Goal: Task Accomplishment & Management: Manage account settings

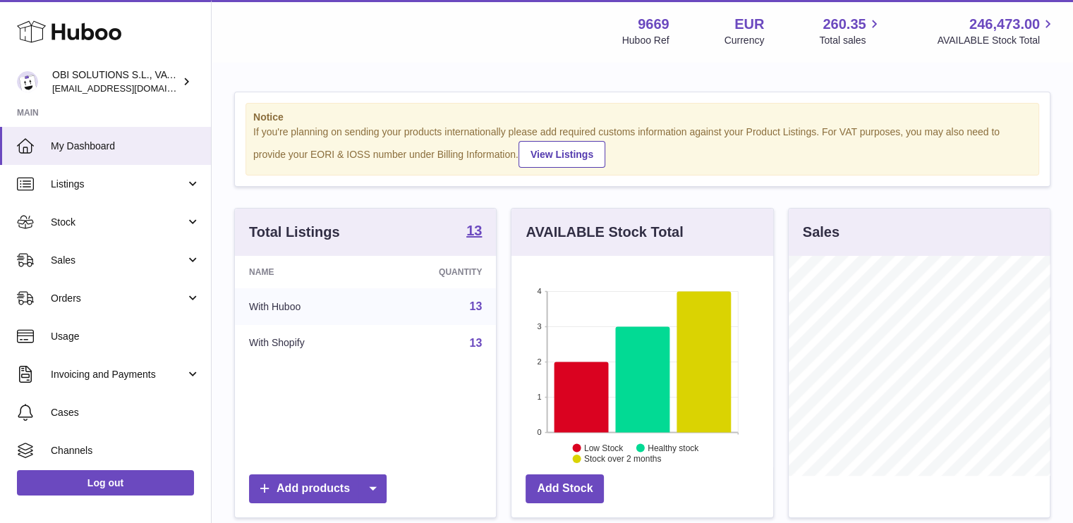
scroll to position [220, 262]
click at [114, 245] on link "Sales" at bounding box center [105, 260] width 211 height 38
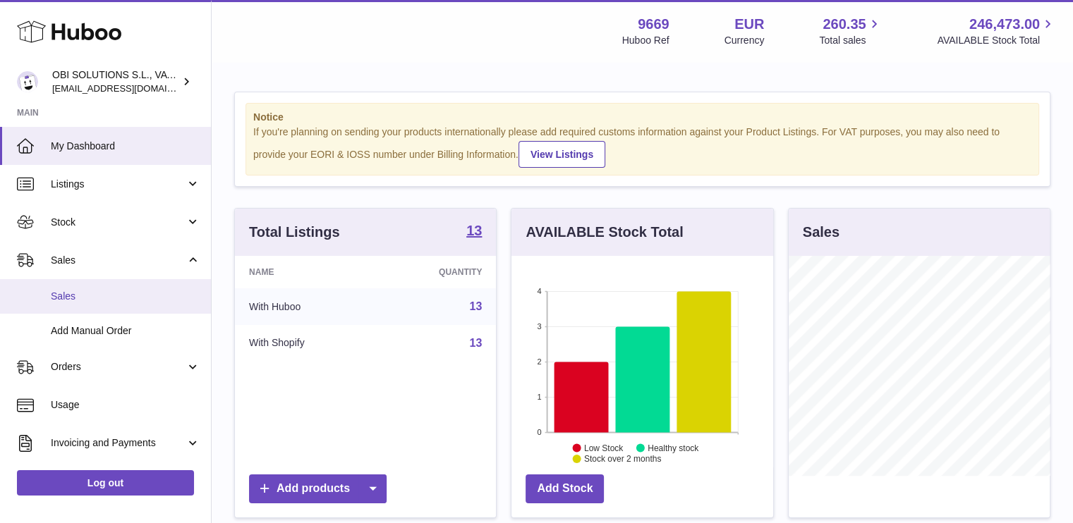
click at [104, 296] on span "Sales" at bounding box center [126, 296] width 150 height 13
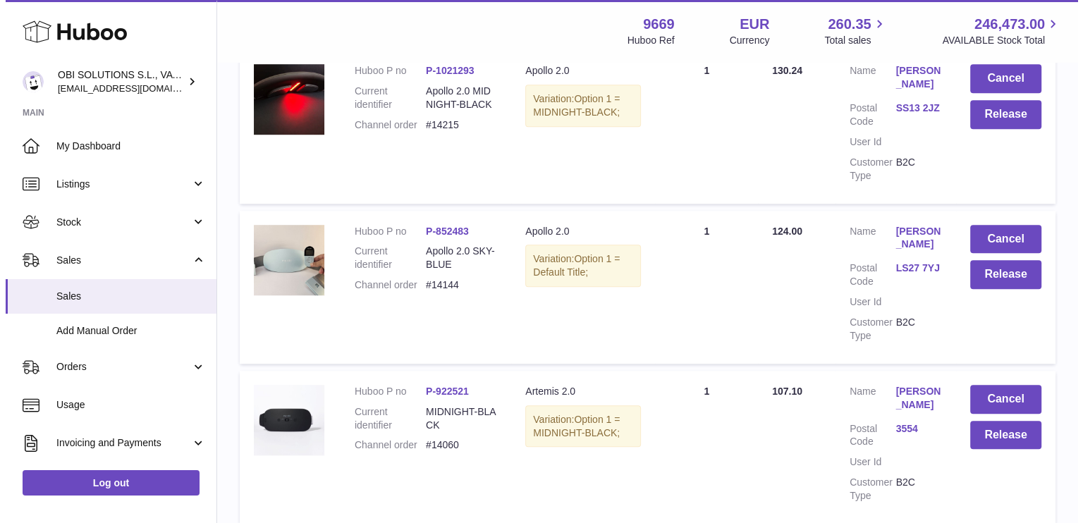
scroll to position [987, 0]
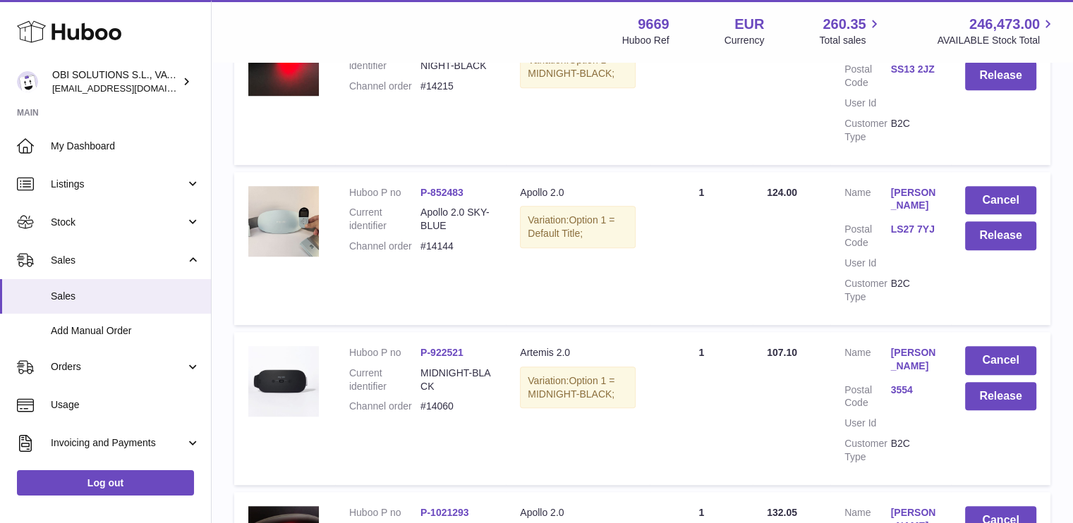
click at [893, 194] on link "[PERSON_NAME]" at bounding box center [913, 199] width 46 height 27
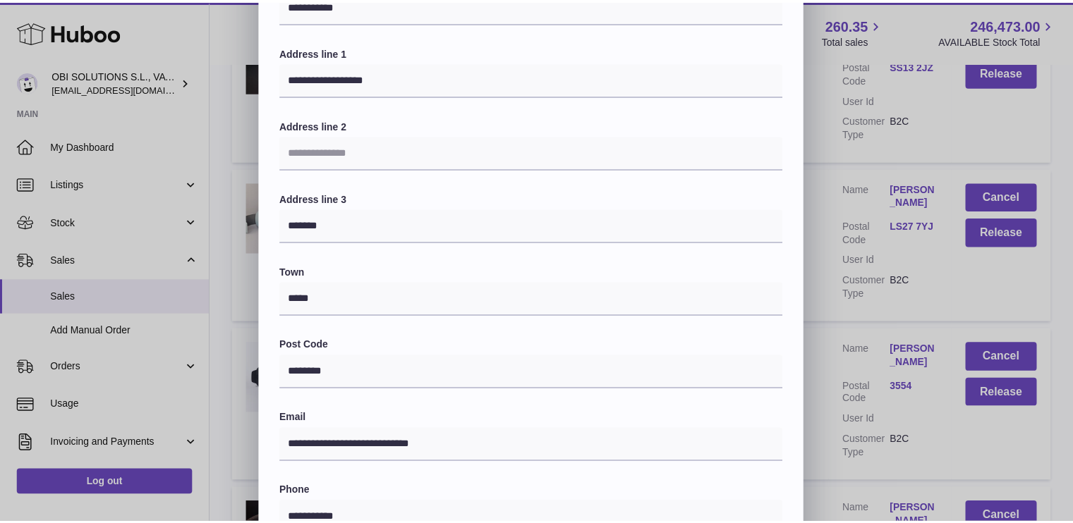
scroll to position [0, 0]
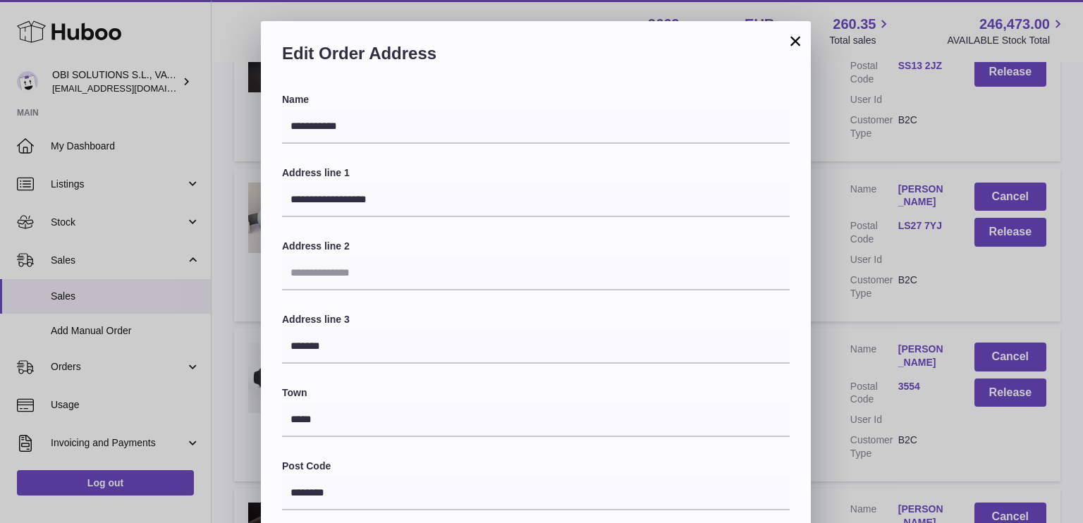
click at [795, 39] on button "×" at bounding box center [795, 40] width 17 height 17
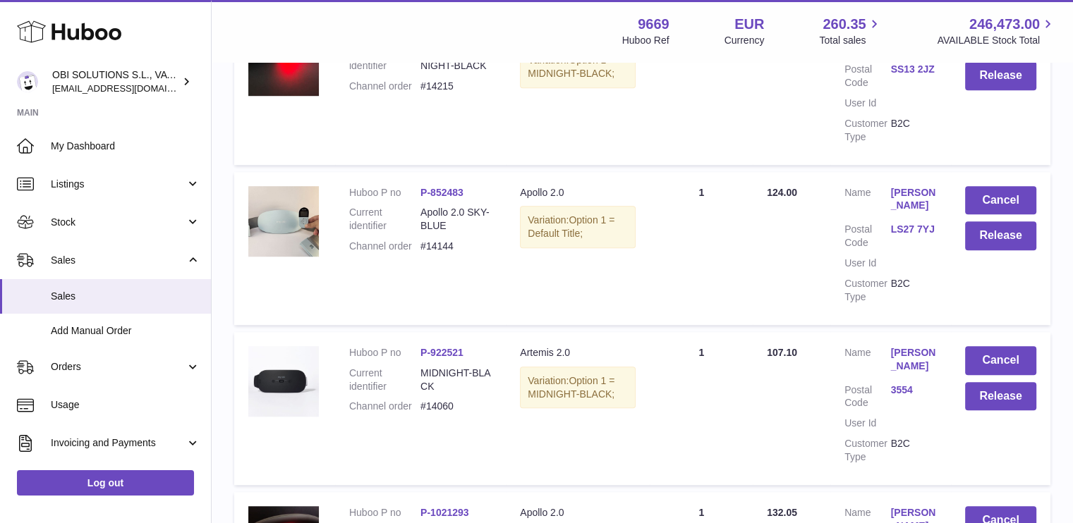
click at [449, 240] on dd "#14144" at bounding box center [455, 246] width 71 height 13
copy dd "14144"
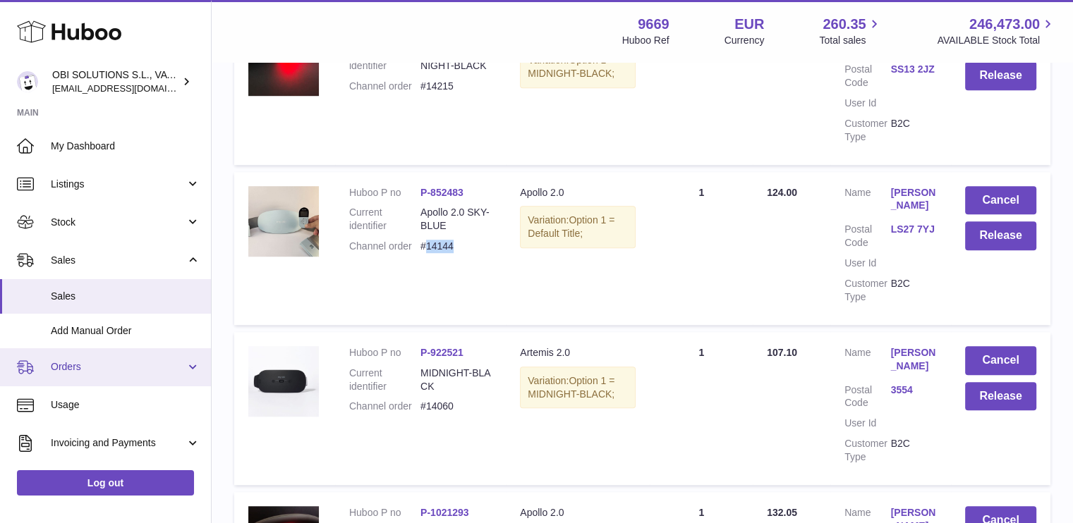
click at [128, 378] on link "Orders" at bounding box center [105, 367] width 211 height 38
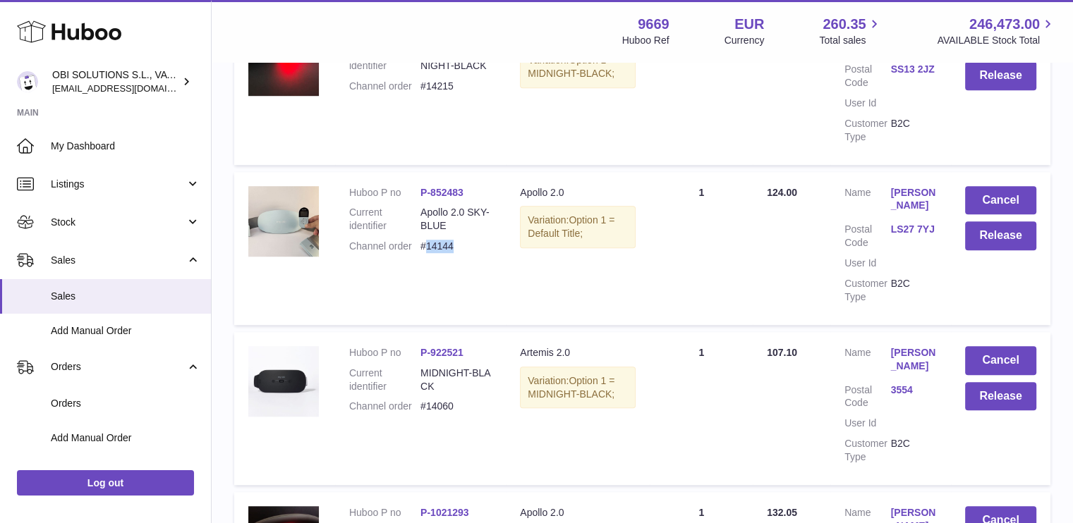
copy dd "14144"
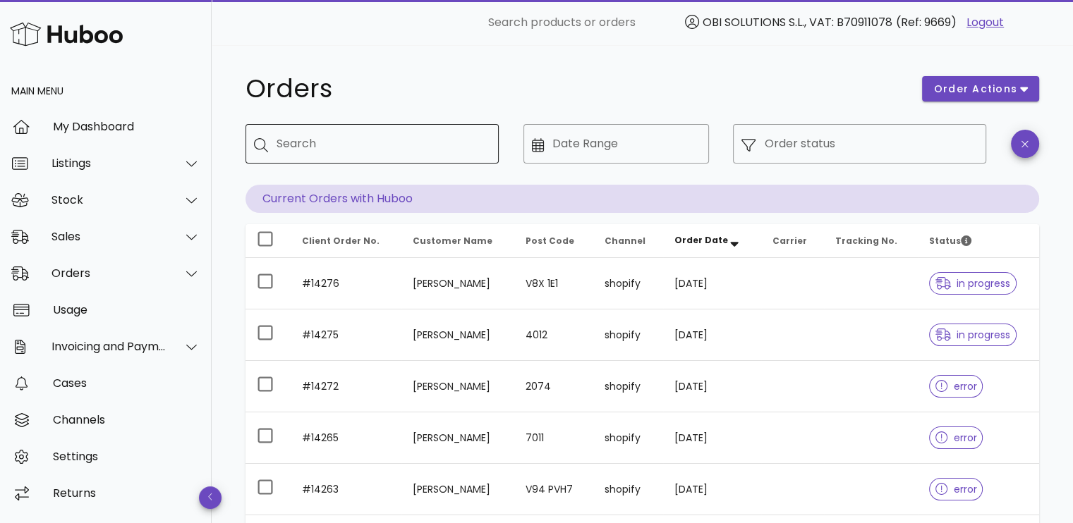
click at [367, 162] on div "Search" at bounding box center [381, 143] width 211 height 39
paste input "*****"
type input "*****"
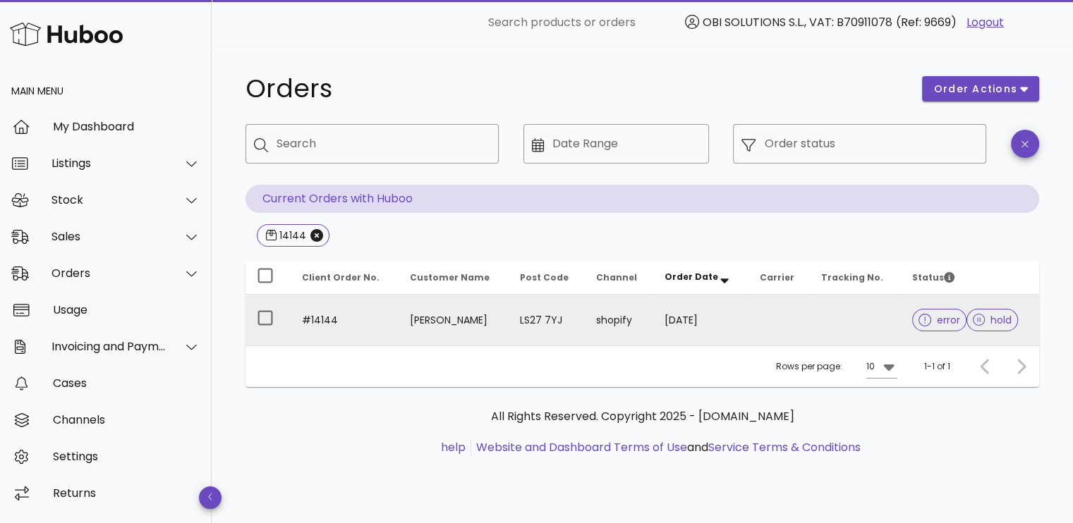
click at [665, 313] on td "27/08/2025" at bounding box center [700, 320] width 95 height 51
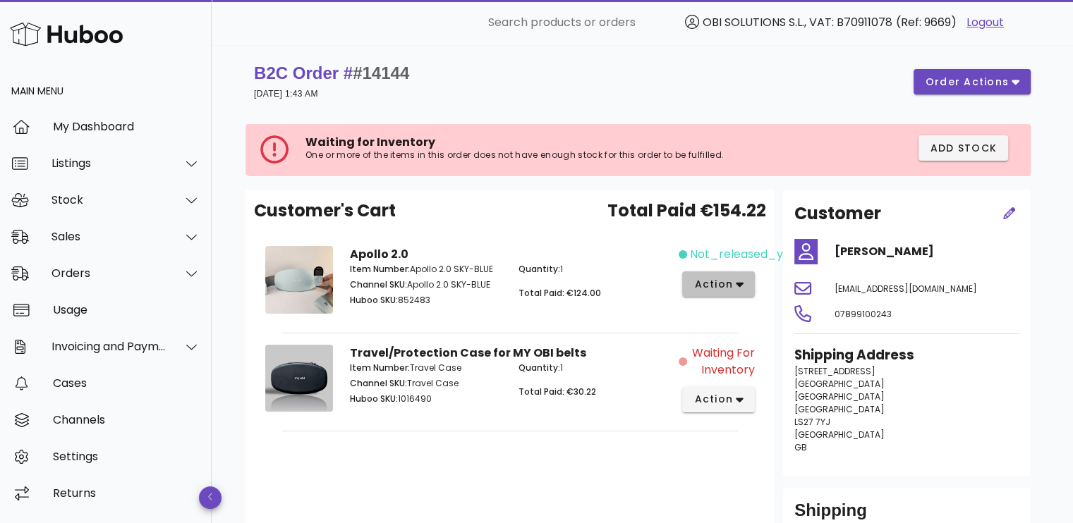
click at [725, 280] on span "action" at bounding box center [712, 284] width 39 height 15
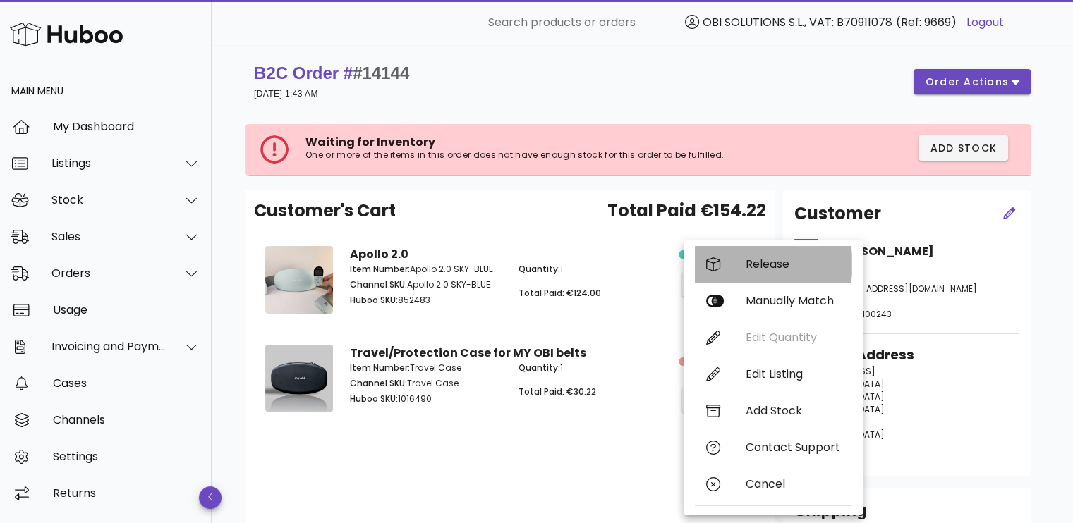
click at [746, 264] on div "Release" at bounding box center [792, 263] width 95 height 13
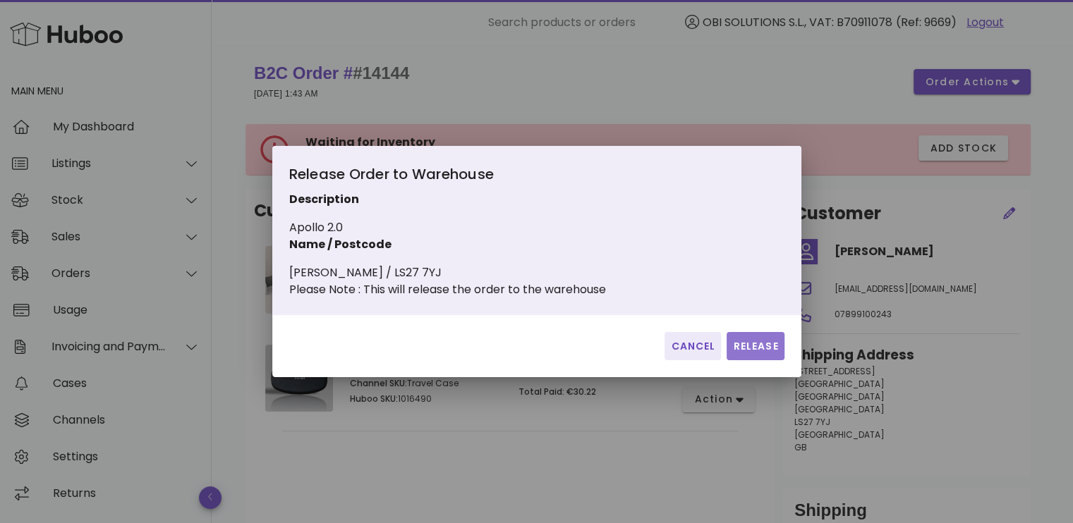
click at [768, 354] on span "Release" at bounding box center [755, 346] width 46 height 15
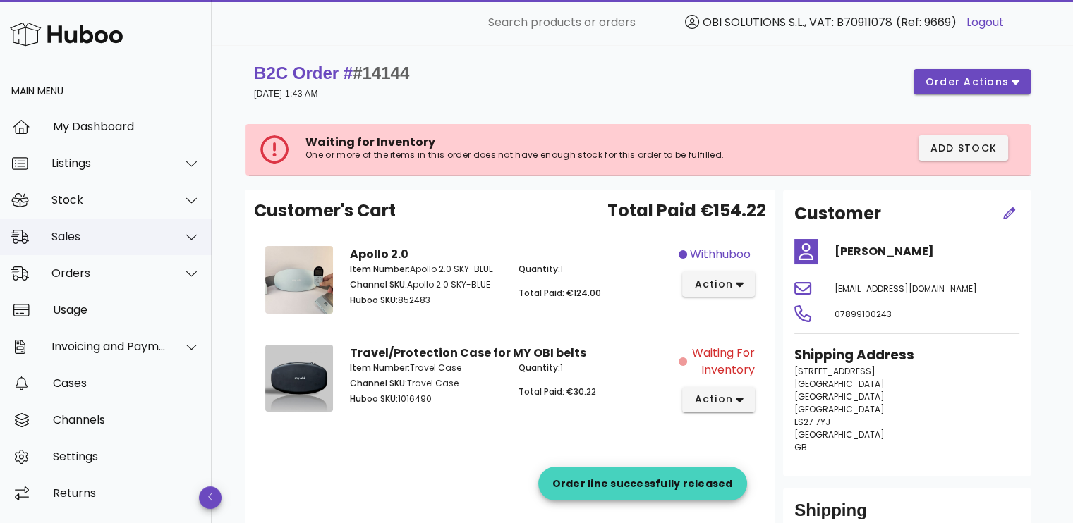
click at [104, 239] on div "Sales" at bounding box center [108, 236] width 115 height 13
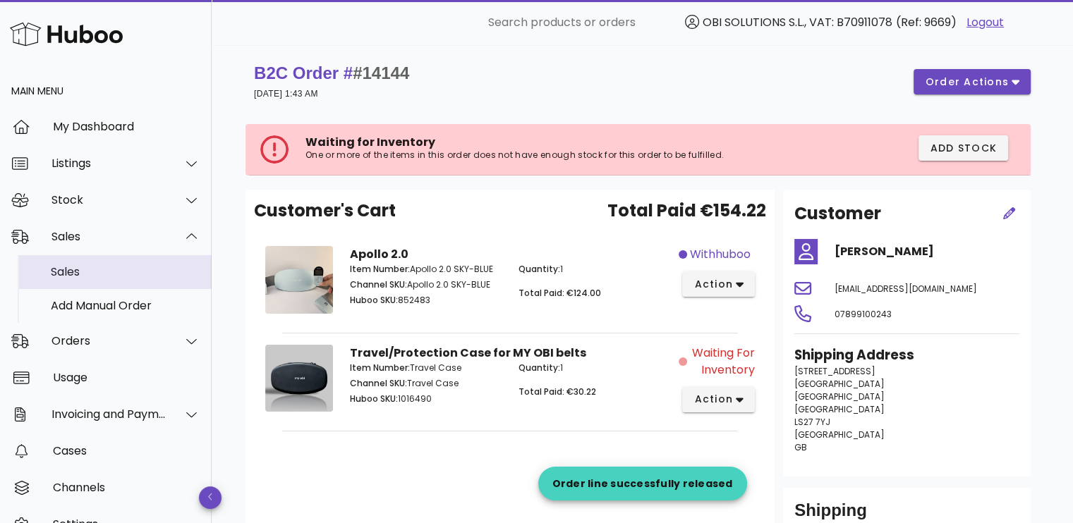
click at [107, 273] on div "Sales" at bounding box center [126, 271] width 150 height 13
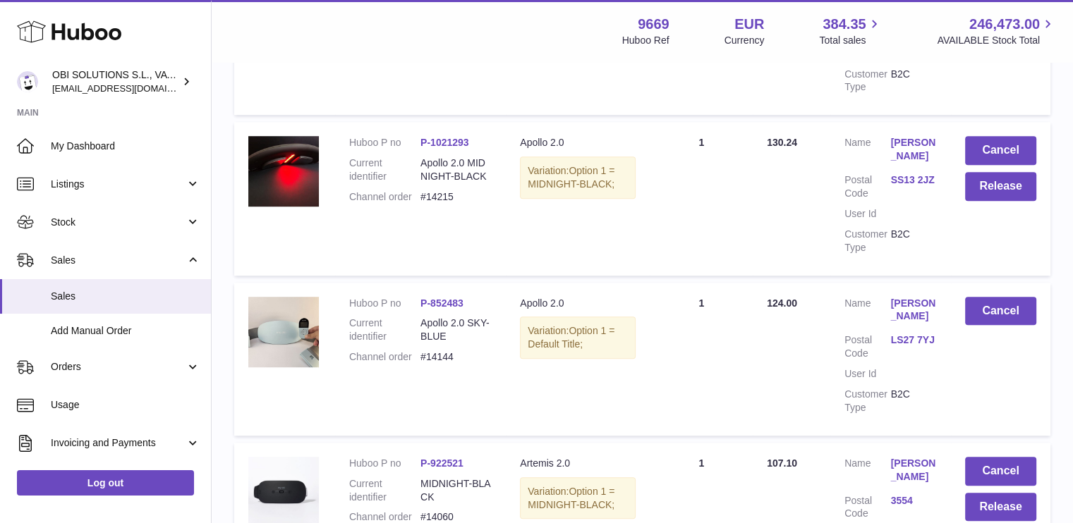
scroll to position [917, 0]
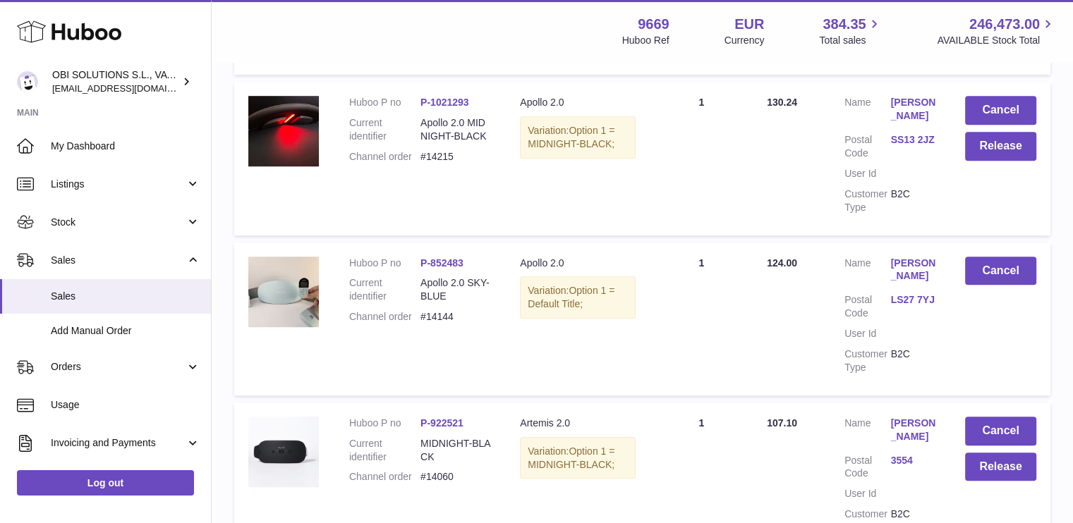
click at [909, 272] on link "[PERSON_NAME]" at bounding box center [913, 270] width 46 height 27
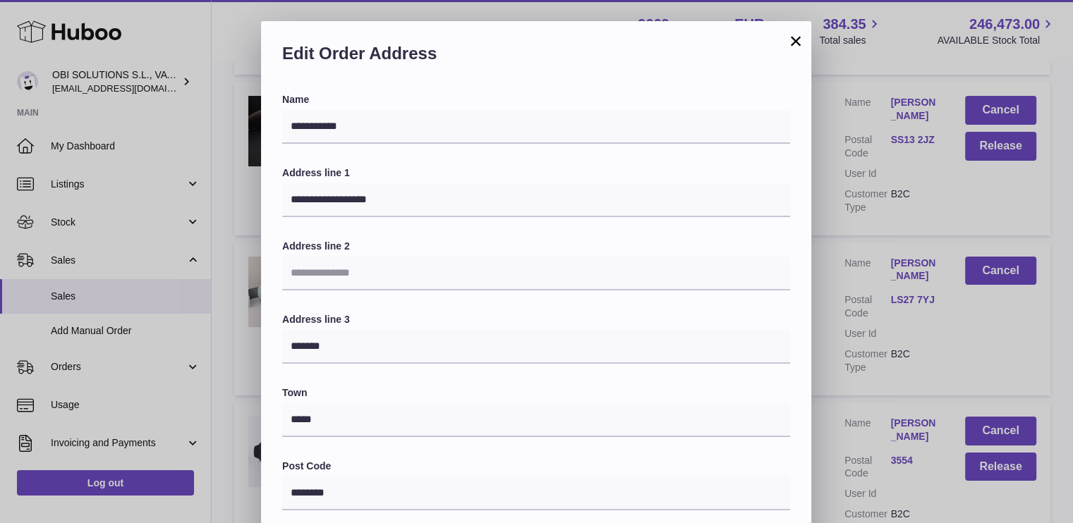
click at [909, 272] on div "**********" at bounding box center [536, 444] width 1073 height 846
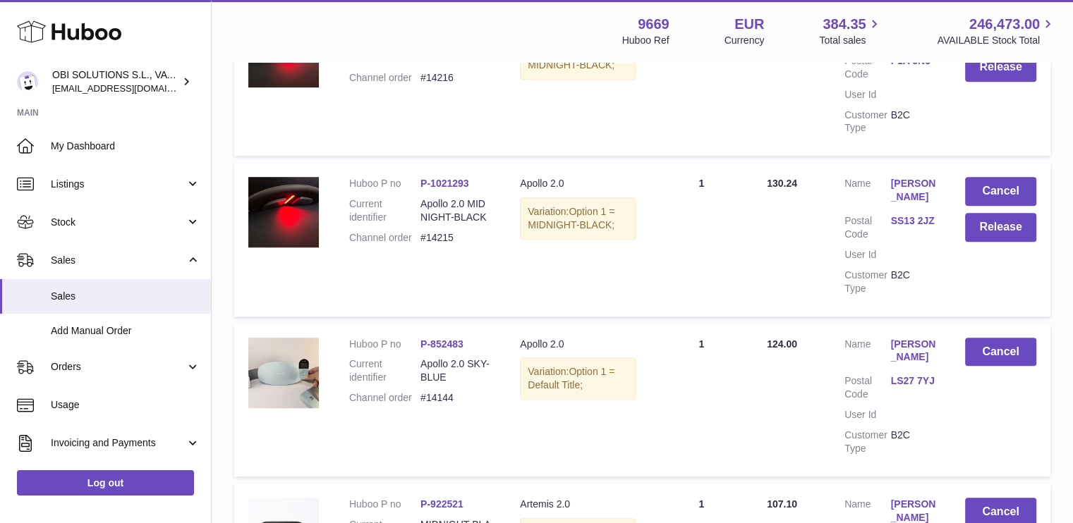
scroll to position [846, 0]
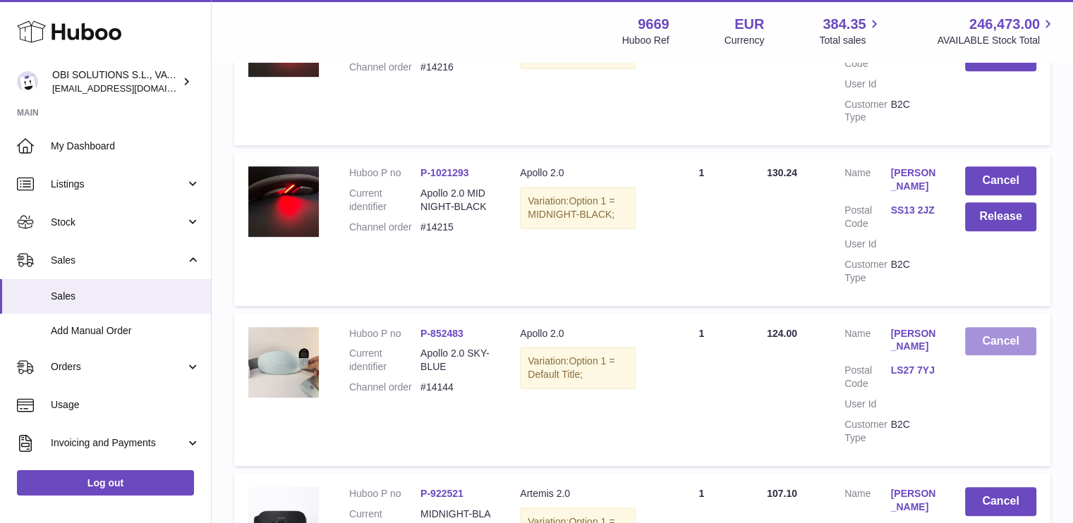
click at [992, 334] on button "Cancel" at bounding box center [1000, 341] width 71 height 29
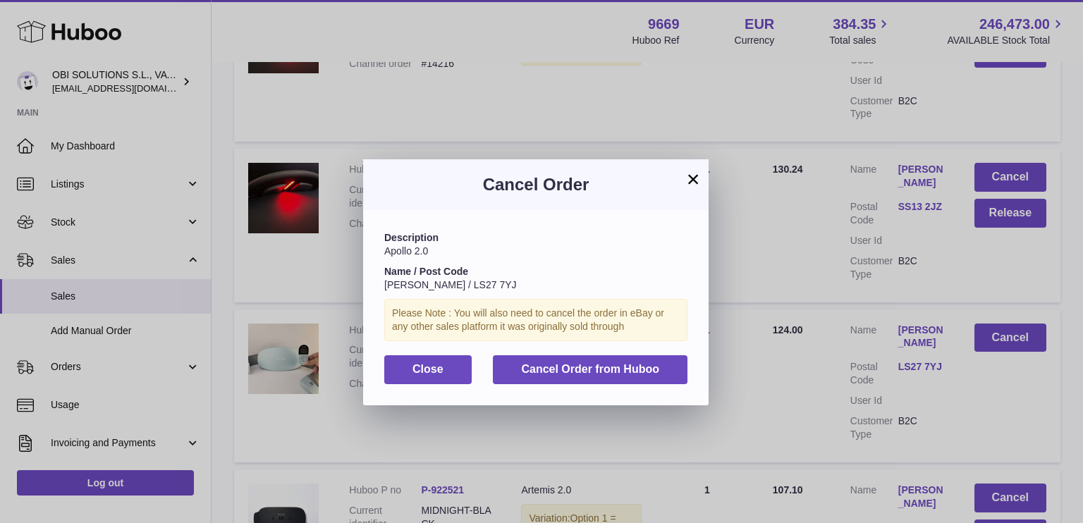
click at [696, 176] on button "×" at bounding box center [693, 179] width 17 height 17
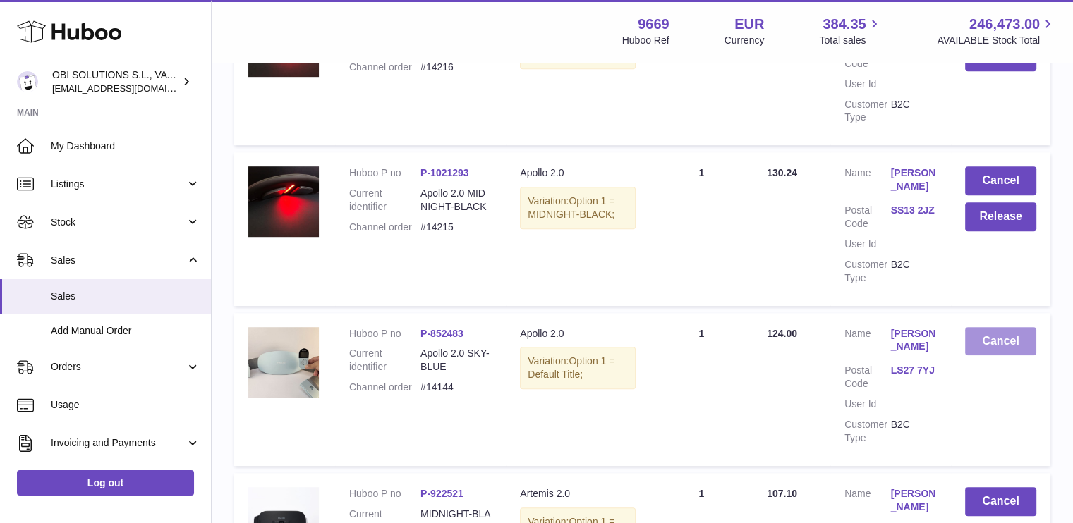
click at [999, 344] on button "Cancel" at bounding box center [1000, 341] width 71 height 29
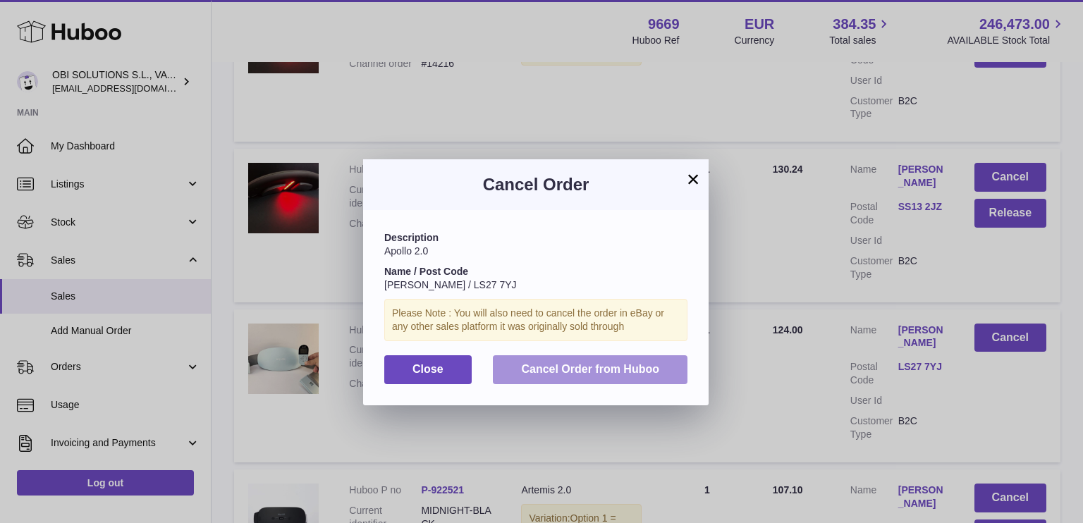
click at [554, 362] on button "Cancel Order from Huboo" at bounding box center [590, 369] width 195 height 29
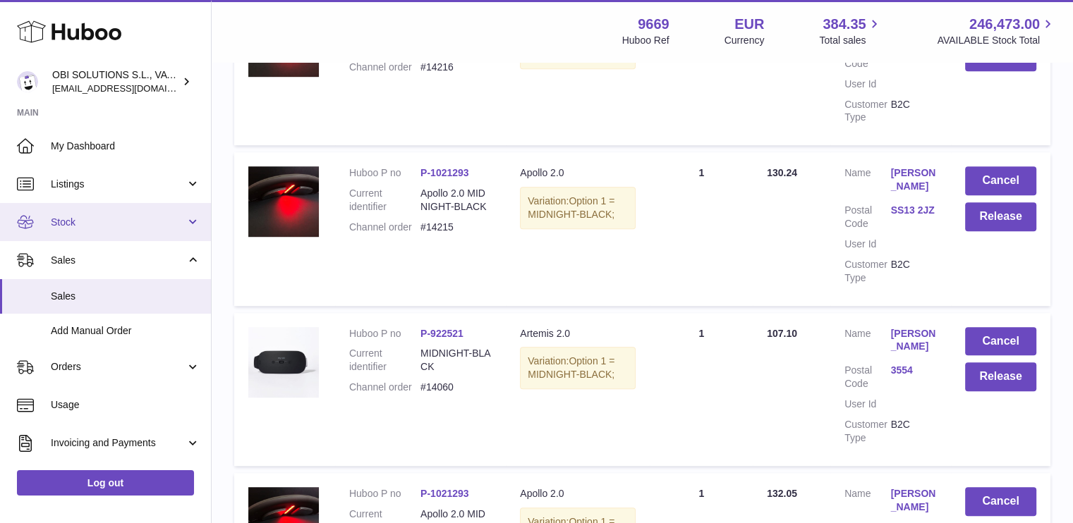
drag, startPoint x: 148, startPoint y: 217, endPoint x: 145, endPoint y: 233, distance: 17.2
click at [148, 217] on span "Stock" at bounding box center [118, 222] width 135 height 13
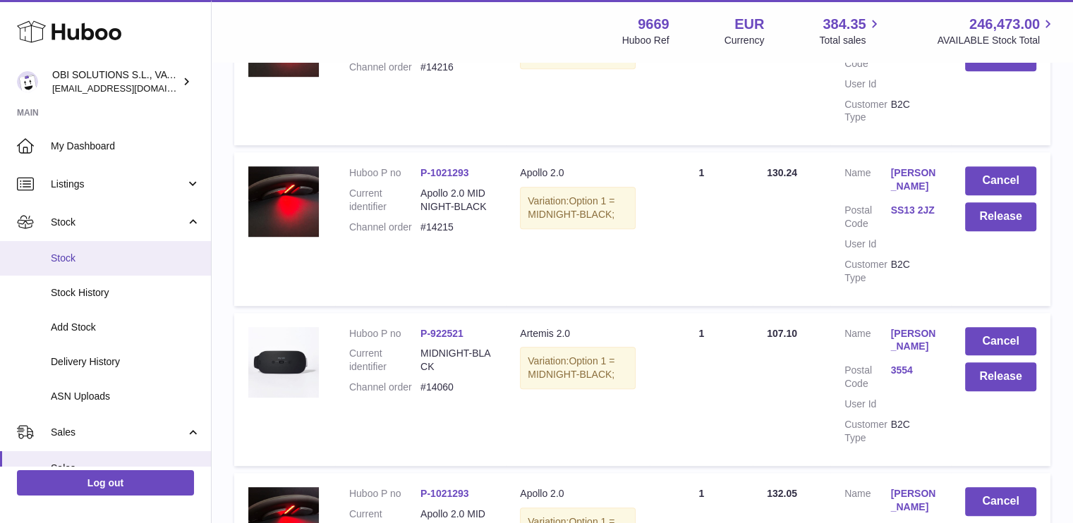
click at [133, 263] on span "Stock" at bounding box center [126, 258] width 150 height 13
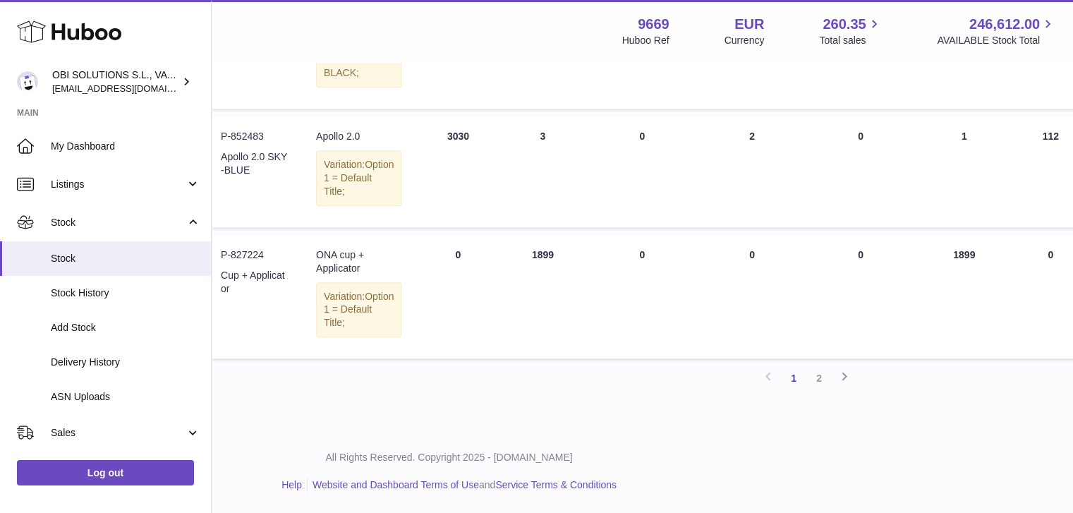
scroll to position [1199, 195]
